Goal: Find specific page/section: Find specific page/section

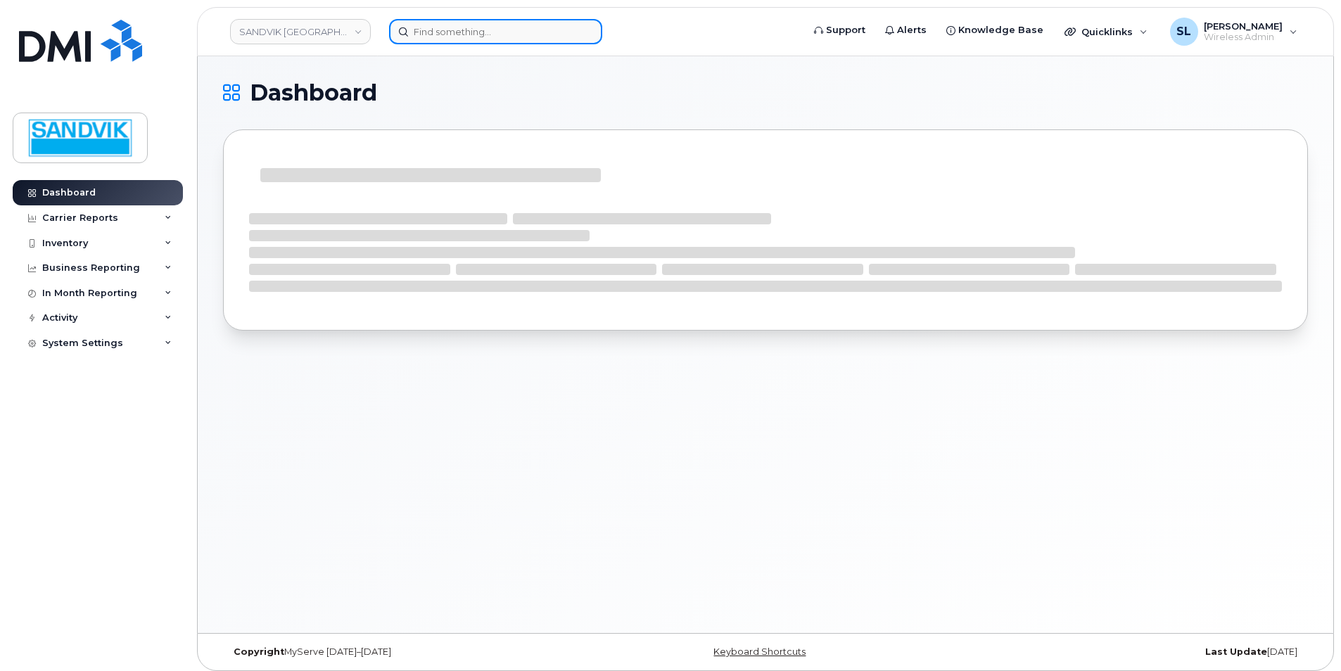
click at [462, 37] on input at bounding box center [495, 31] width 213 height 25
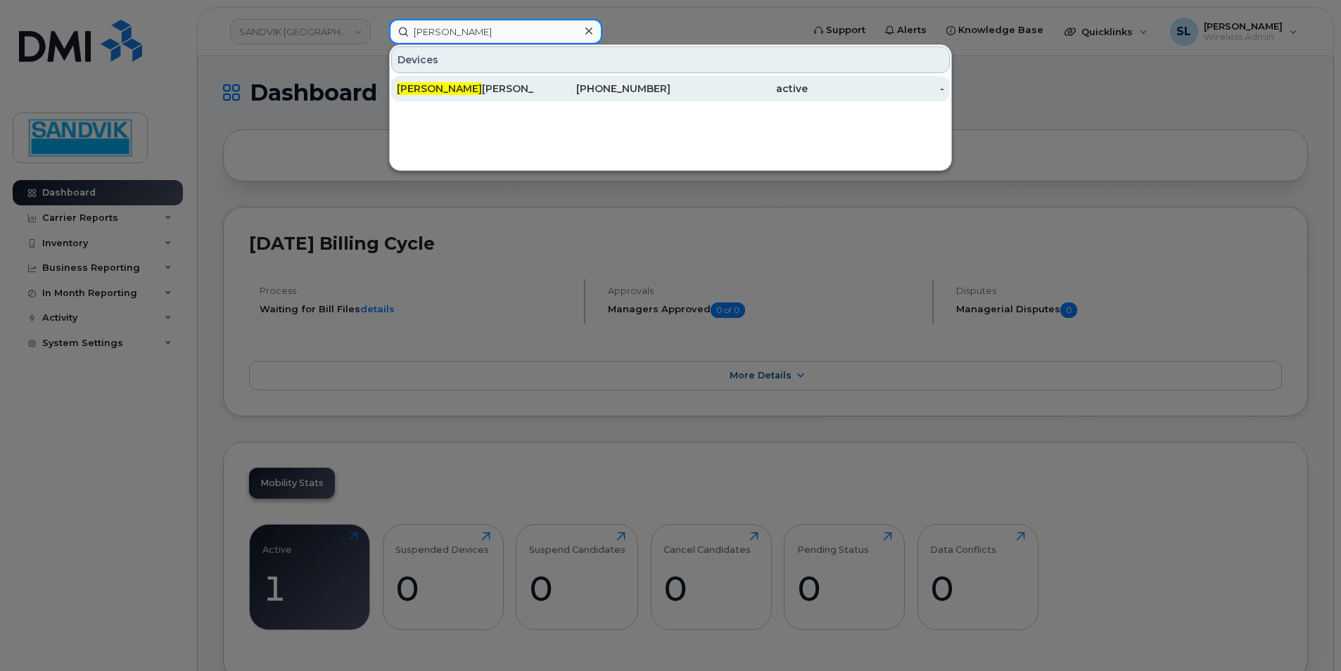
type input "[PERSON_NAME]"
click at [472, 89] on div "Barb Targonski" at bounding box center [465, 89] width 137 height 14
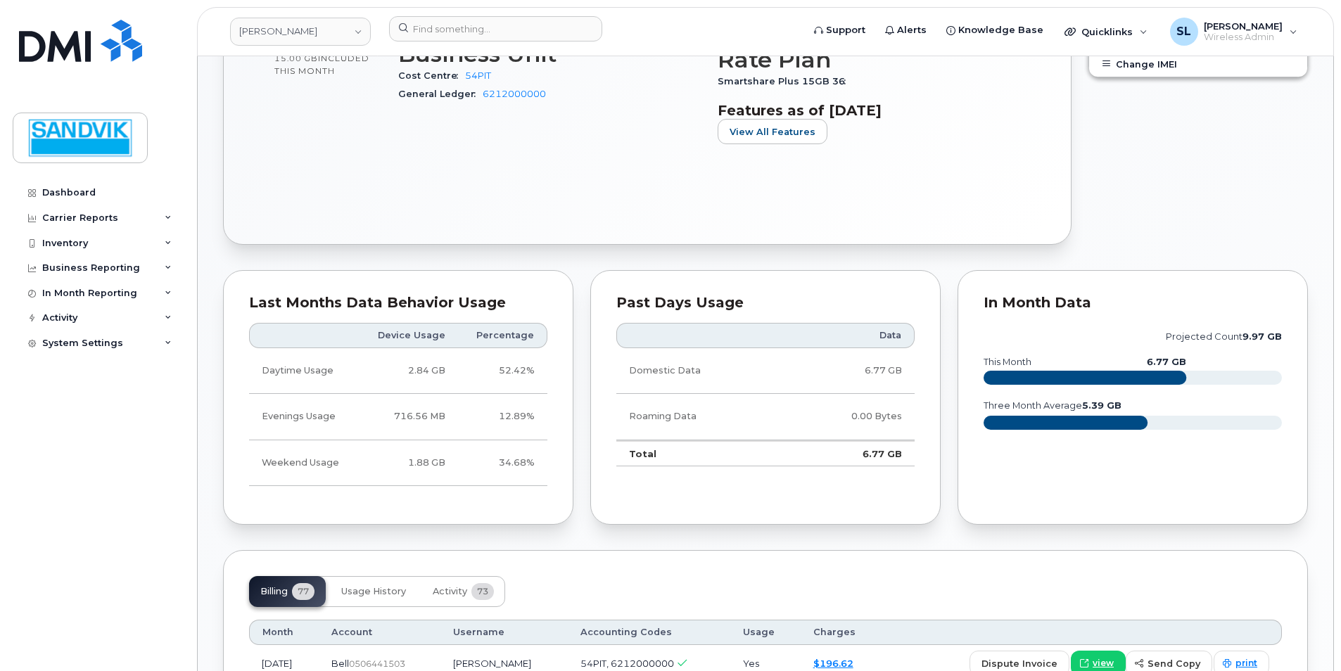
scroll to position [586, 0]
